Goal: Task Accomplishment & Management: Complete application form

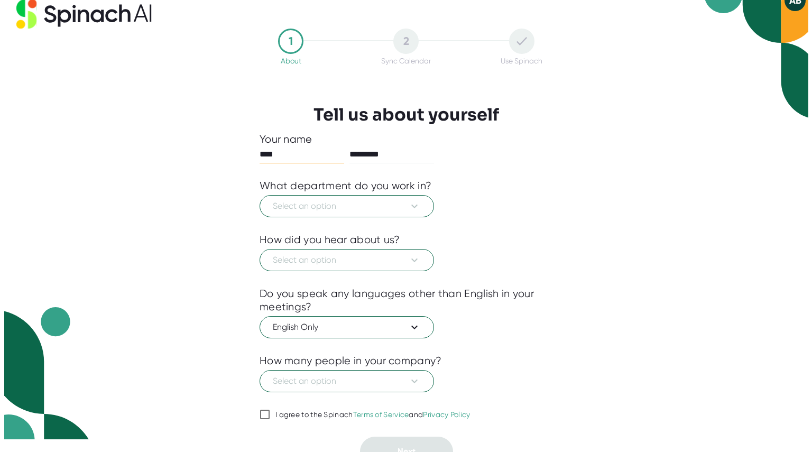
scroll to position [27, 0]
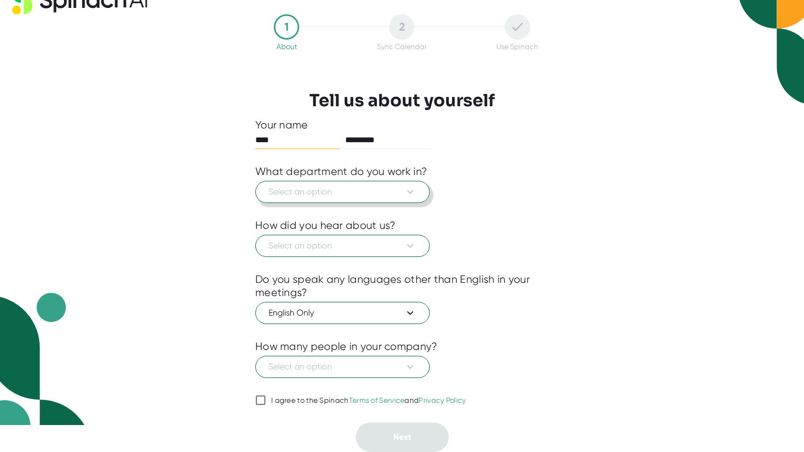
click at [376, 194] on span "Select an option" at bounding box center [343, 192] width 148 height 13
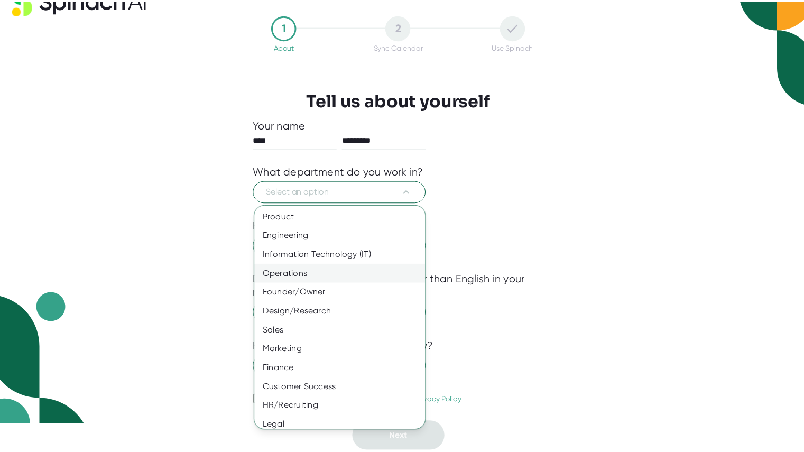
scroll to position [0, 0]
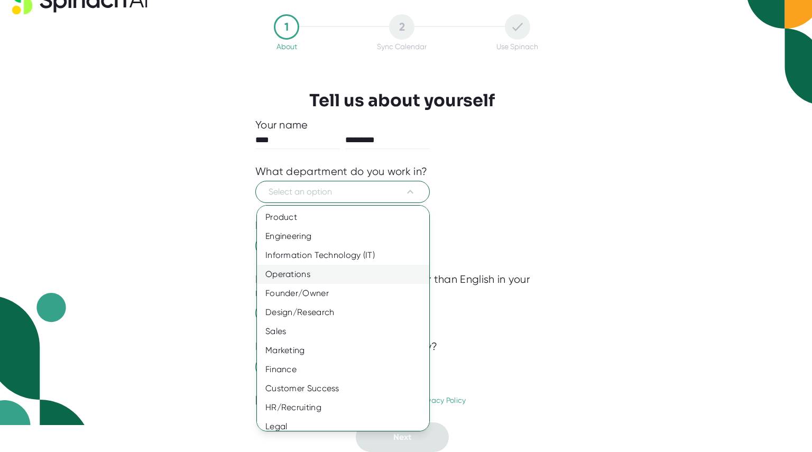
click at [369, 274] on div "Operations" at bounding box center [347, 274] width 180 height 19
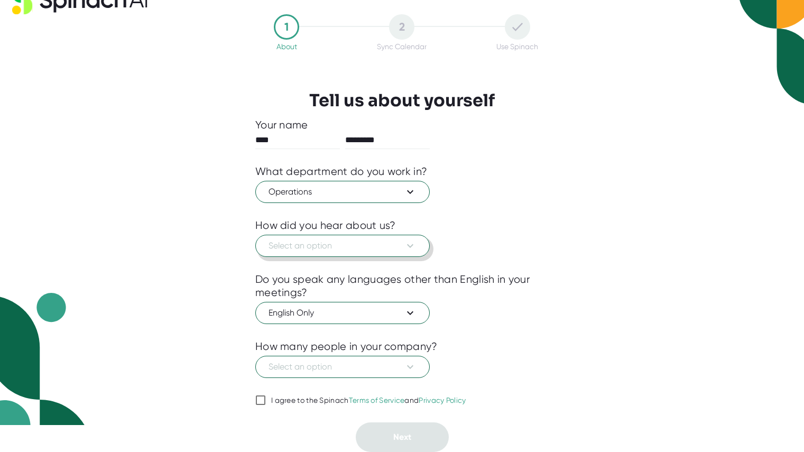
click at [372, 240] on span "Select an option" at bounding box center [343, 246] width 148 height 13
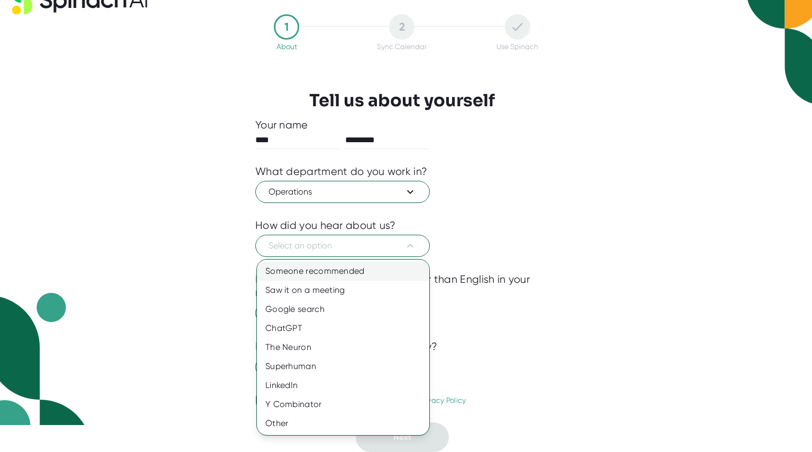
click at [367, 267] on div "Someone recommended" at bounding box center [343, 271] width 172 height 19
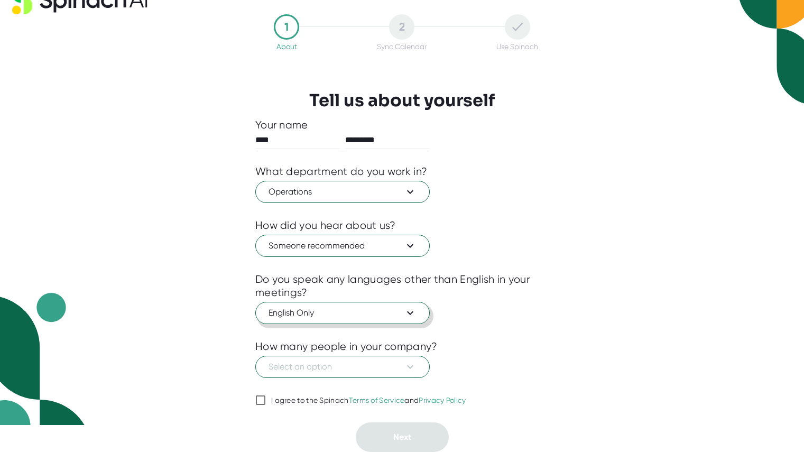
click at [405, 311] on icon at bounding box center [410, 313] width 13 height 13
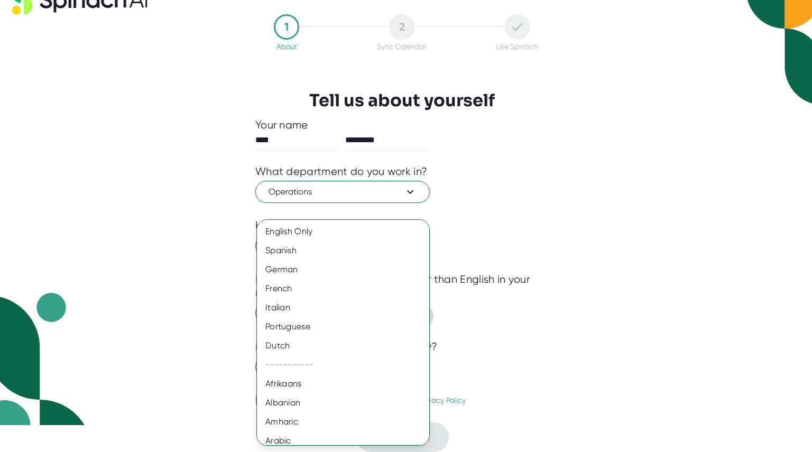
click at [553, 308] on div at bounding box center [406, 226] width 812 height 452
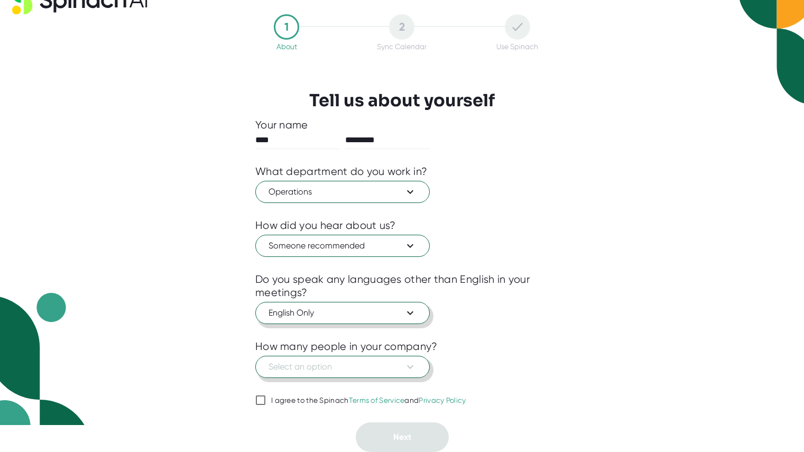
click at [386, 362] on span "Select an option" at bounding box center [343, 367] width 148 height 13
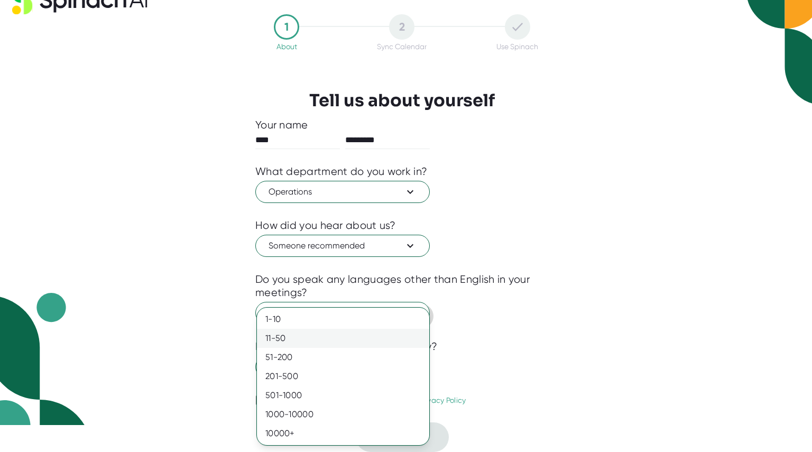
click at [390, 338] on div "11-50" at bounding box center [343, 338] width 172 height 19
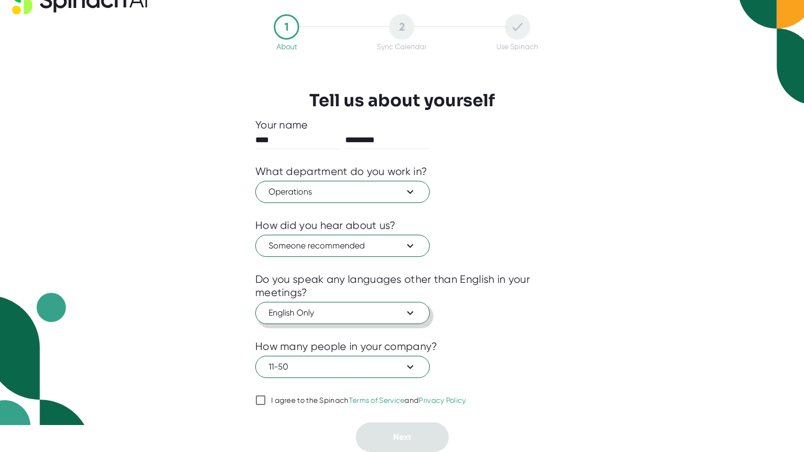
click at [252, 401] on div "1 About 2 Sync Calendar Use Spinach Tell us about yourself Your name **** *****…" at bounding box center [402, 233] width 346 height 438
click at [260, 401] on input "I agree to the Spinach Terms of Service and Privacy Policy" at bounding box center [260, 400] width 11 height 13
checkbox input "true"
click at [428, 435] on button "Next" at bounding box center [402, 438] width 93 height 30
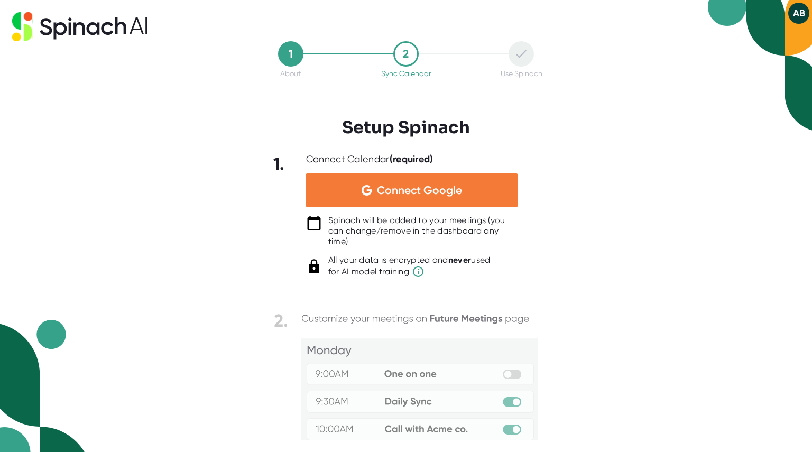
click at [389, 173] on div "Connect Google" at bounding box center [412, 190] width 212 height 34
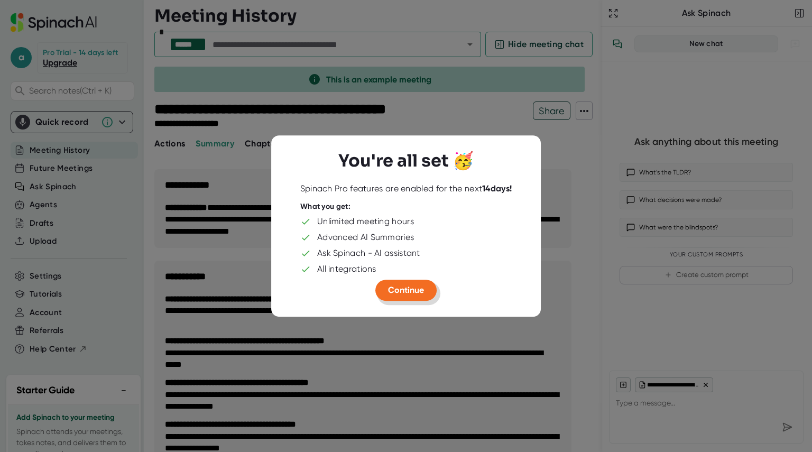
click at [426, 289] on button "Continue" at bounding box center [405, 290] width 61 height 21
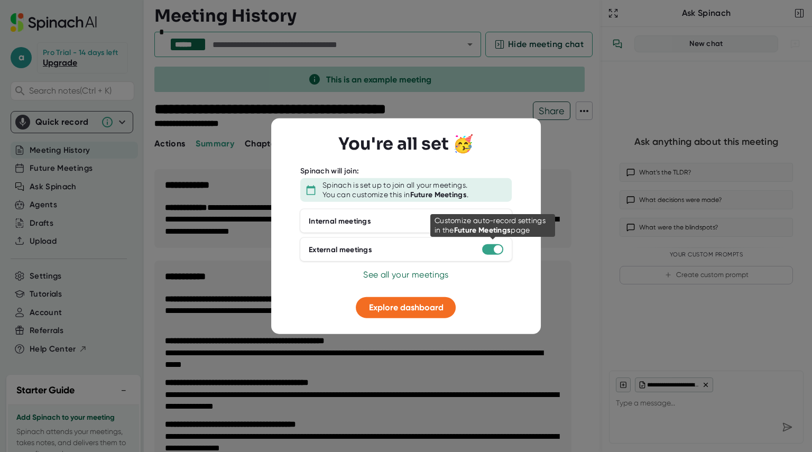
click at [484, 254] on div at bounding box center [492, 249] width 21 height 11
click at [492, 249] on div at bounding box center [492, 249] width 21 height 11
click at [501, 222] on div at bounding box center [498, 221] width 8 height 8
click at [413, 307] on span "Explore dashboard" at bounding box center [406, 307] width 75 height 10
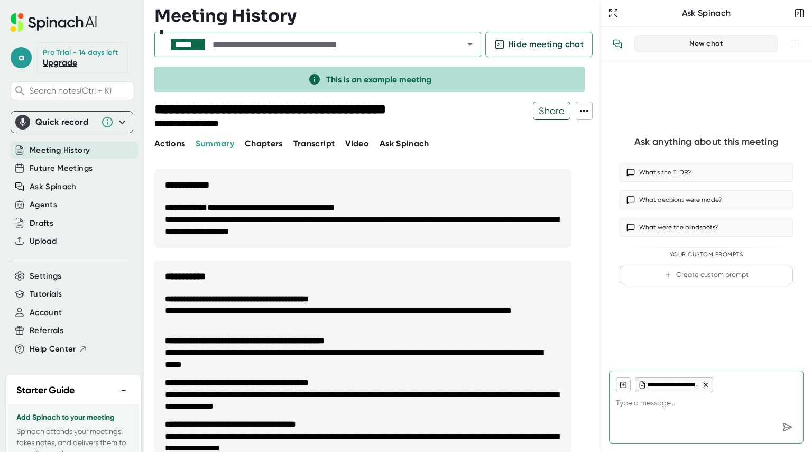
scroll to position [53, 0]
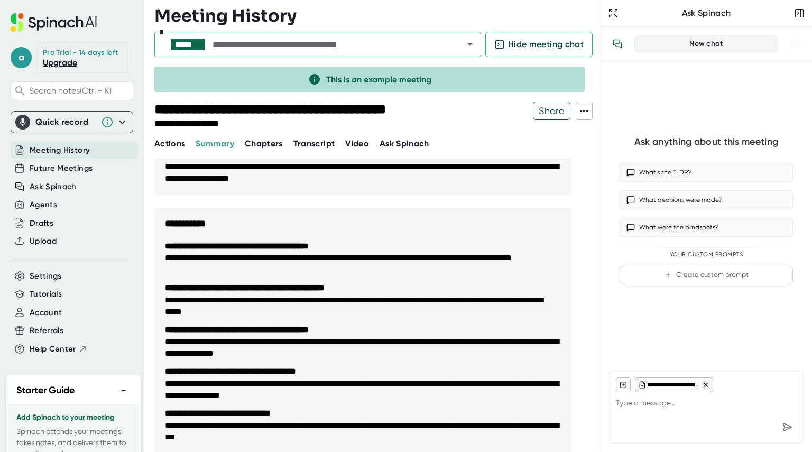
click at [63, 68] on link "Upgrade" at bounding box center [60, 63] width 34 height 10
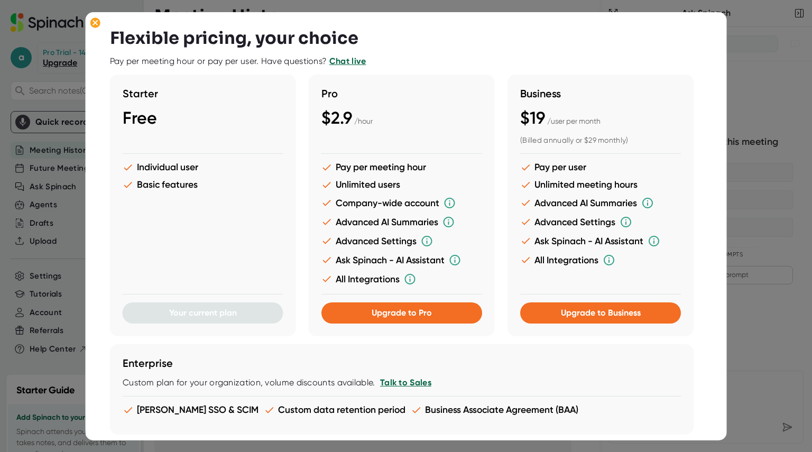
click at [167, 187] on li "Basic features" at bounding box center [203, 184] width 161 height 11
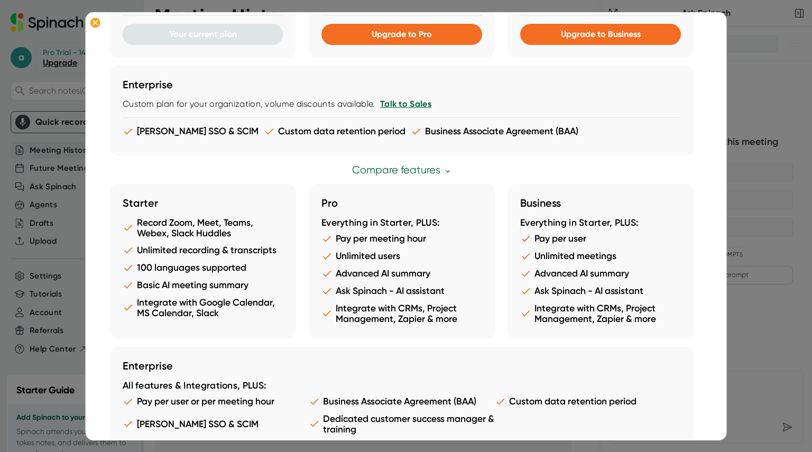
scroll to position [300, 0]
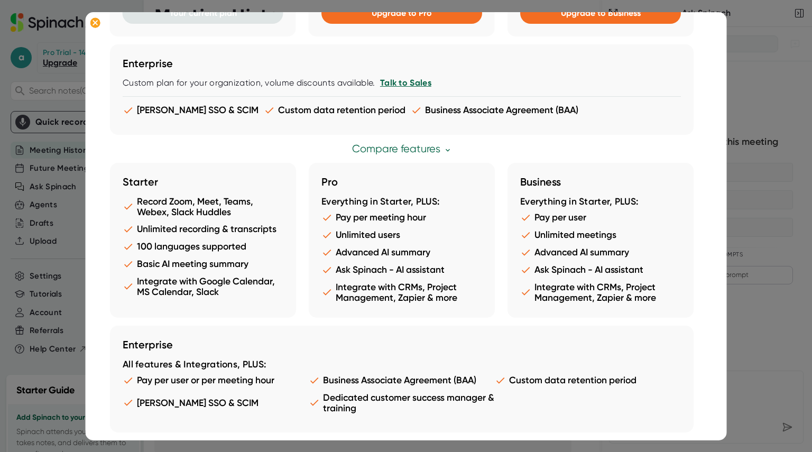
type textarea "x"
type textarea "`"
type textarea "x"
type textarea "`"
type textarea "x"
